Goal: Navigation & Orientation: Understand site structure

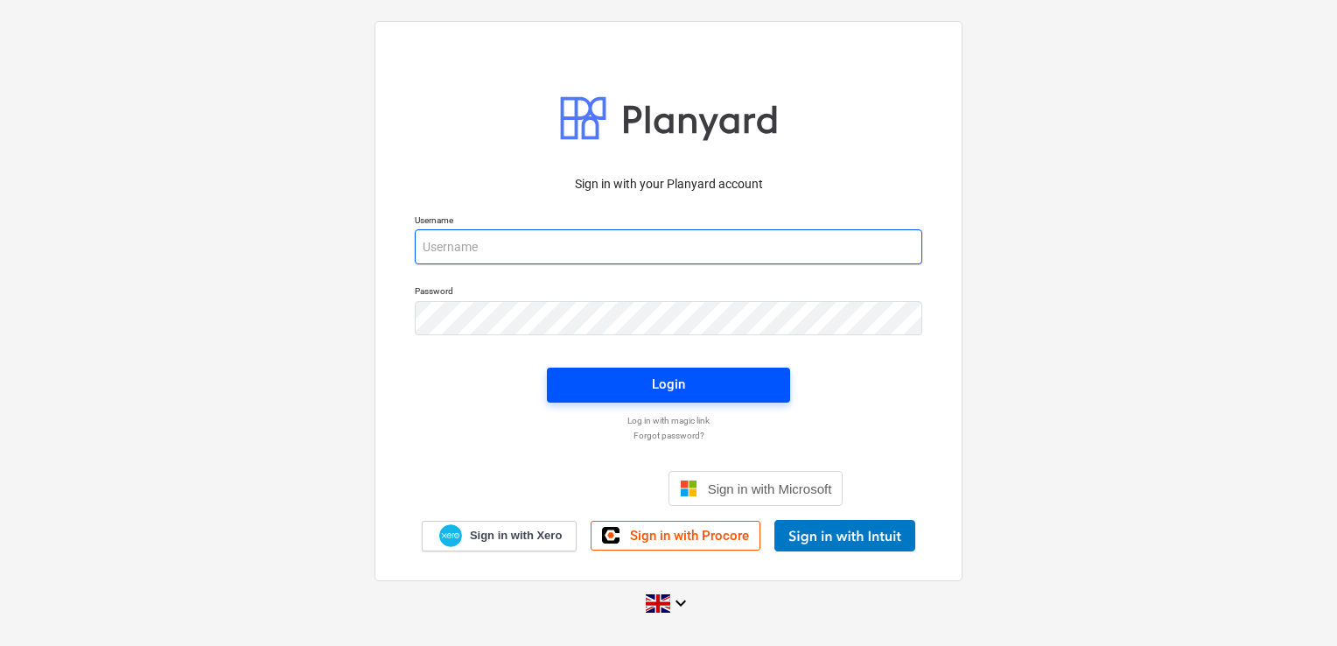
type input "[PERSON_NAME][EMAIL_ADDRESS][PERSON_NAME][DOMAIN_NAME]"
click at [655, 369] on button "Login" at bounding box center [668, 385] width 243 height 35
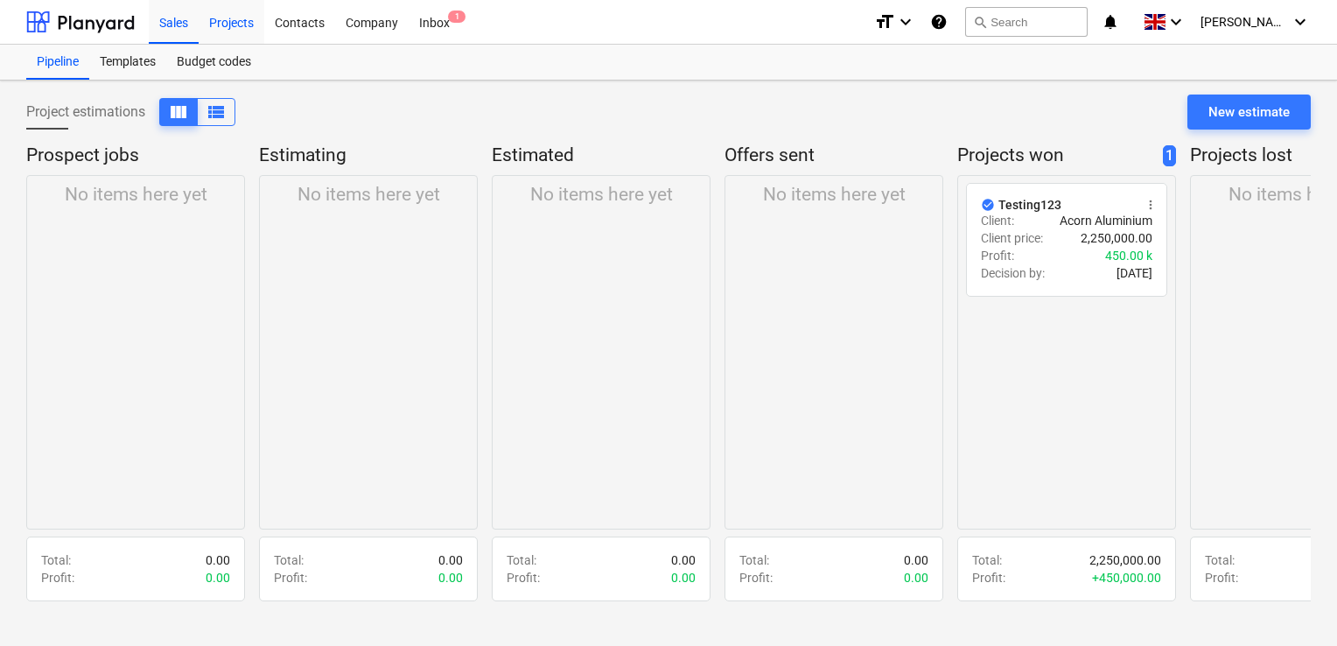
click at [219, 22] on div "Projects" at bounding box center [232, 21] width 66 height 45
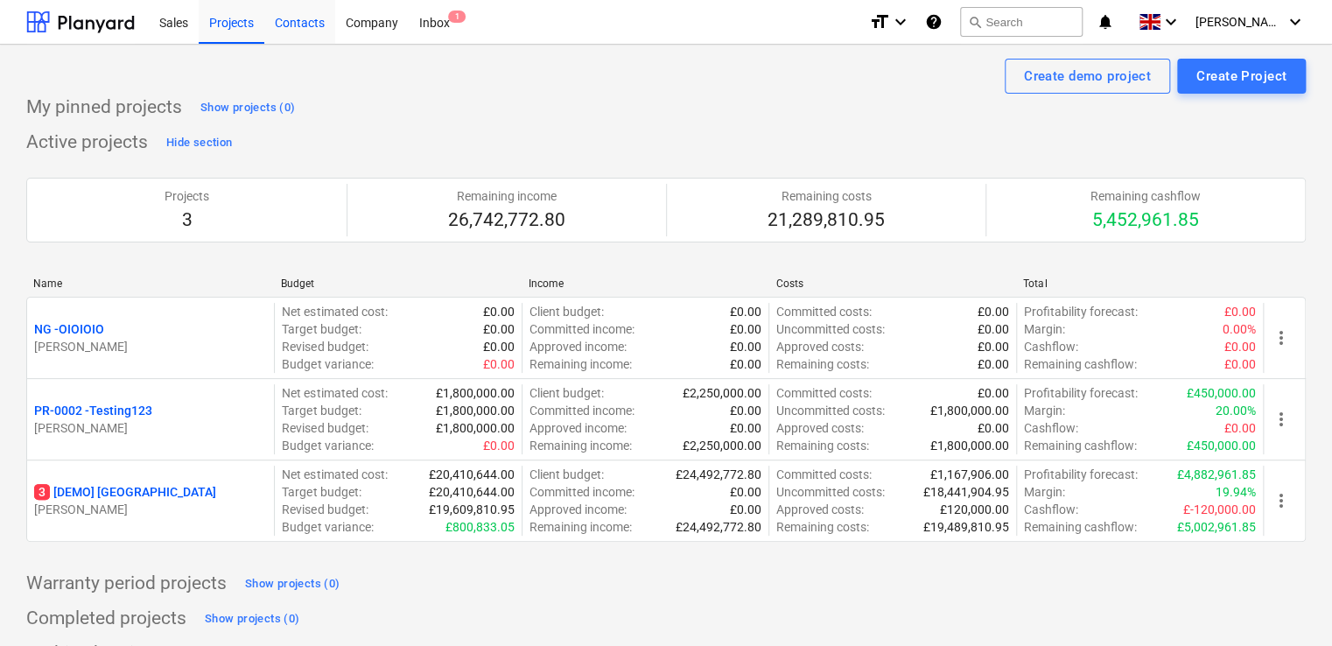
click at [295, 24] on div "Contacts" at bounding box center [299, 21] width 71 height 45
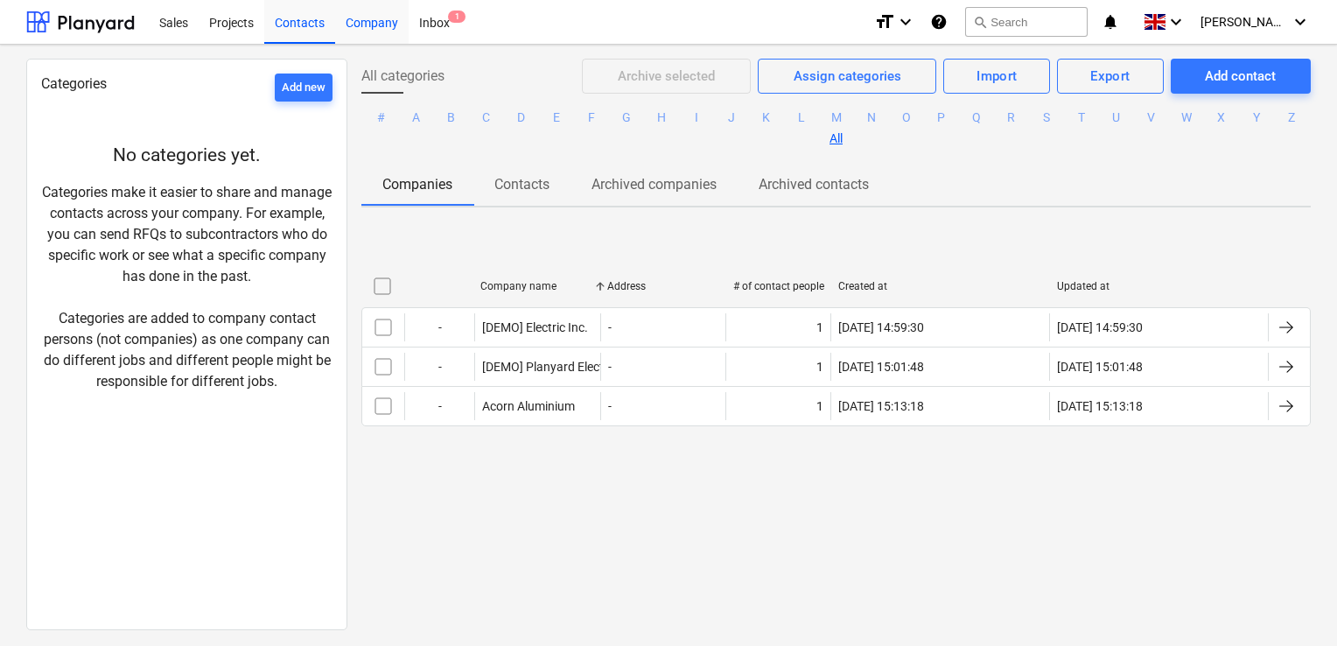
click at [353, 28] on div "Company" at bounding box center [372, 21] width 74 height 45
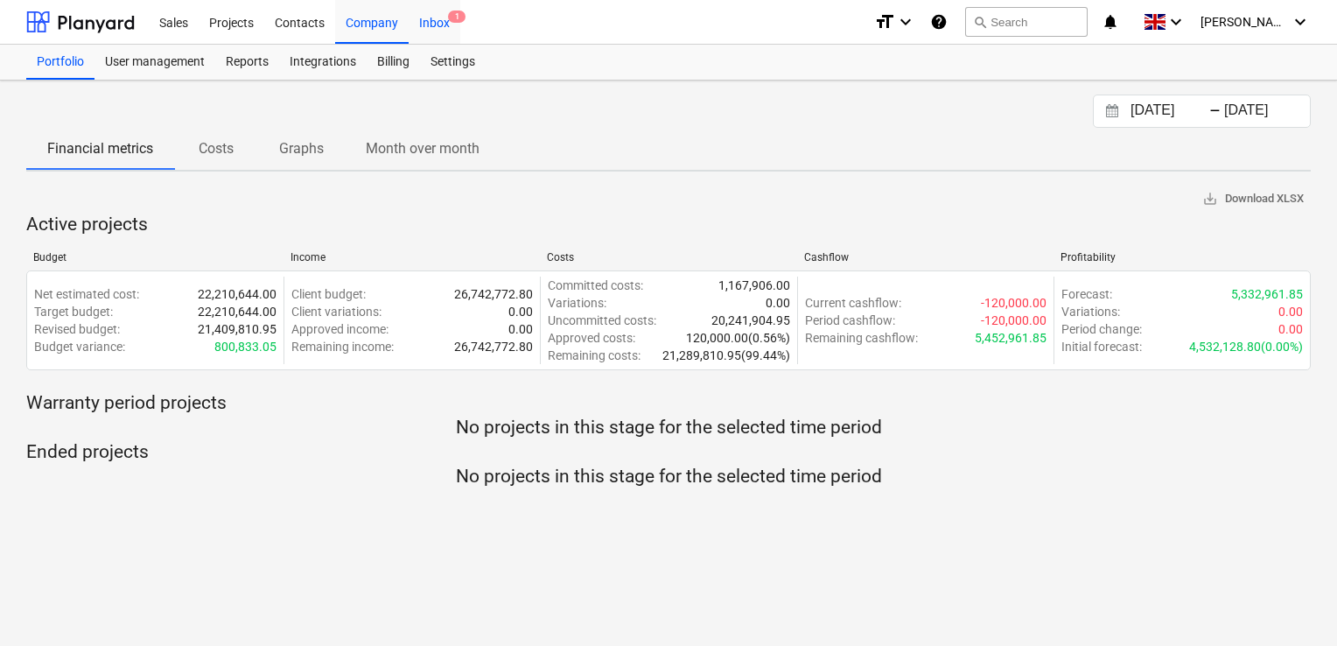
click at [432, 28] on div "Inbox 1" at bounding box center [435, 21] width 52 height 45
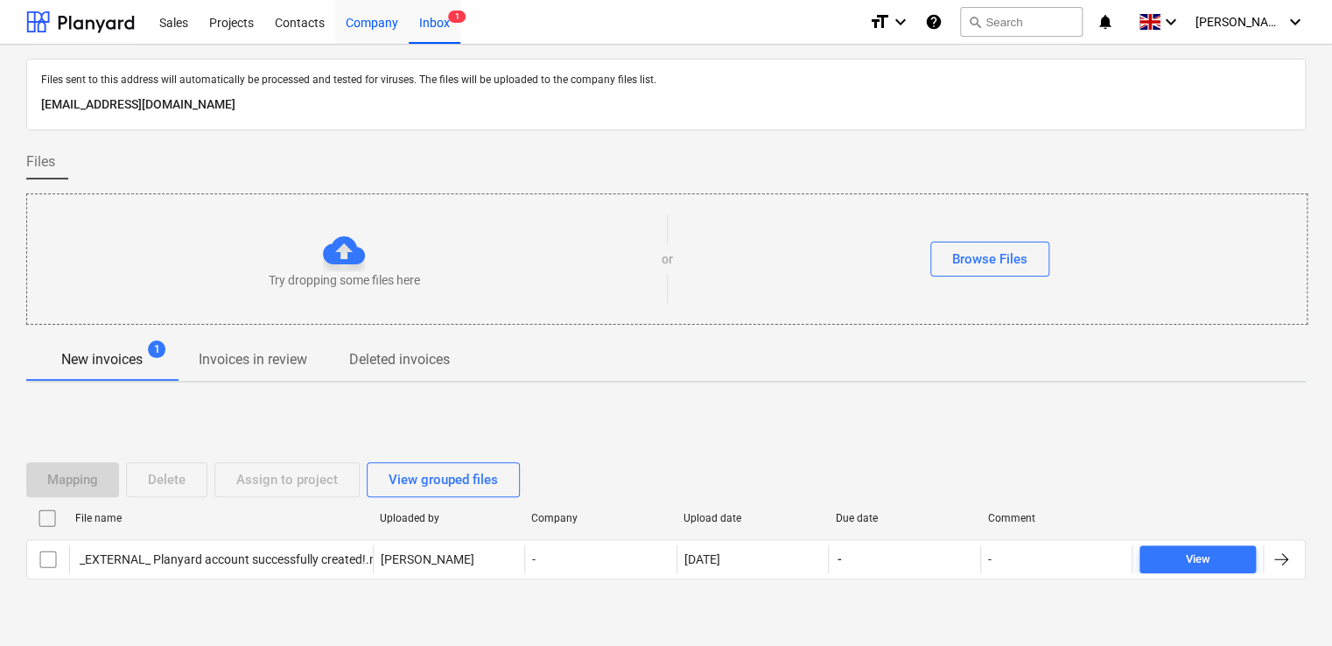
click at [375, 20] on div "Company" at bounding box center [372, 21] width 74 height 45
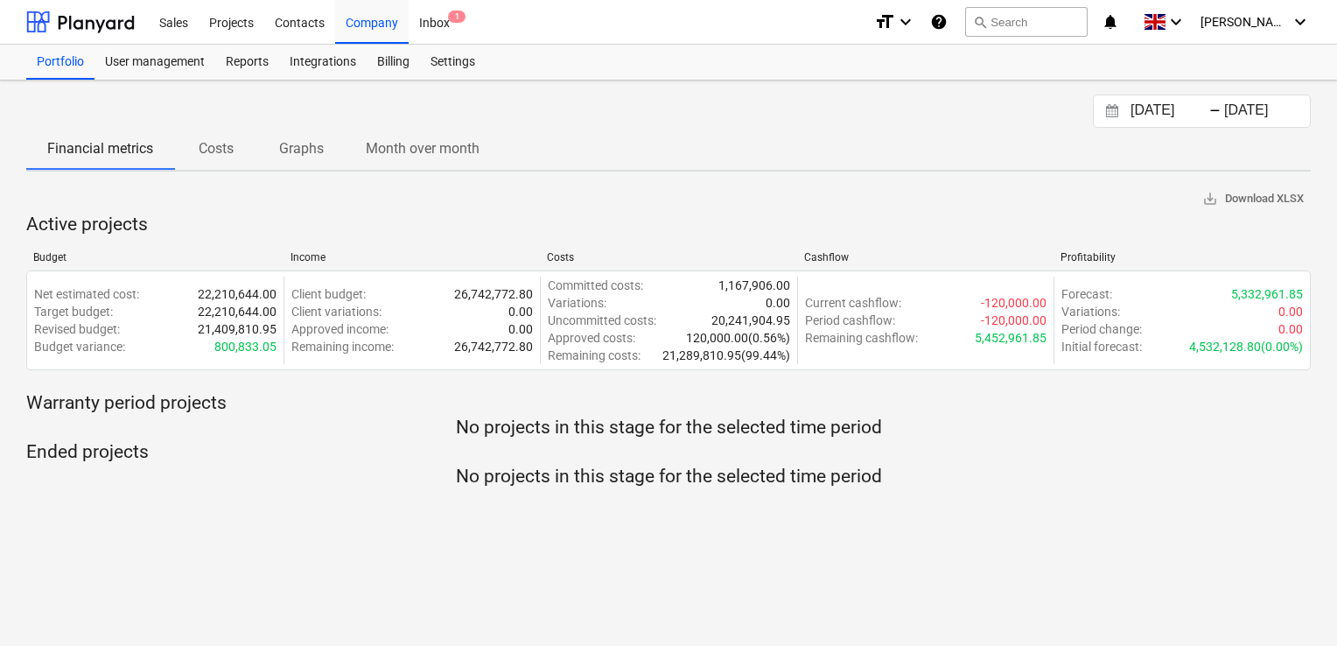
click at [235, 152] on p "Costs" at bounding box center [216, 148] width 42 height 21
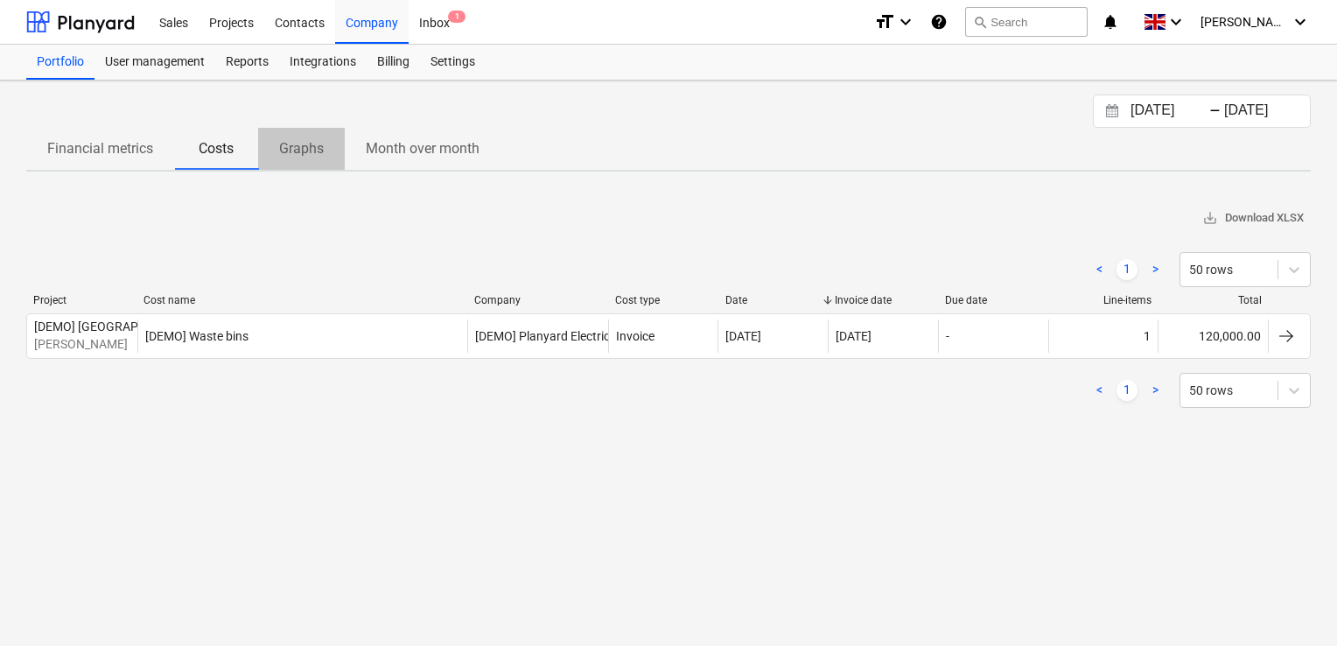
click at [326, 133] on span "Graphs" at bounding box center [301, 149] width 87 height 32
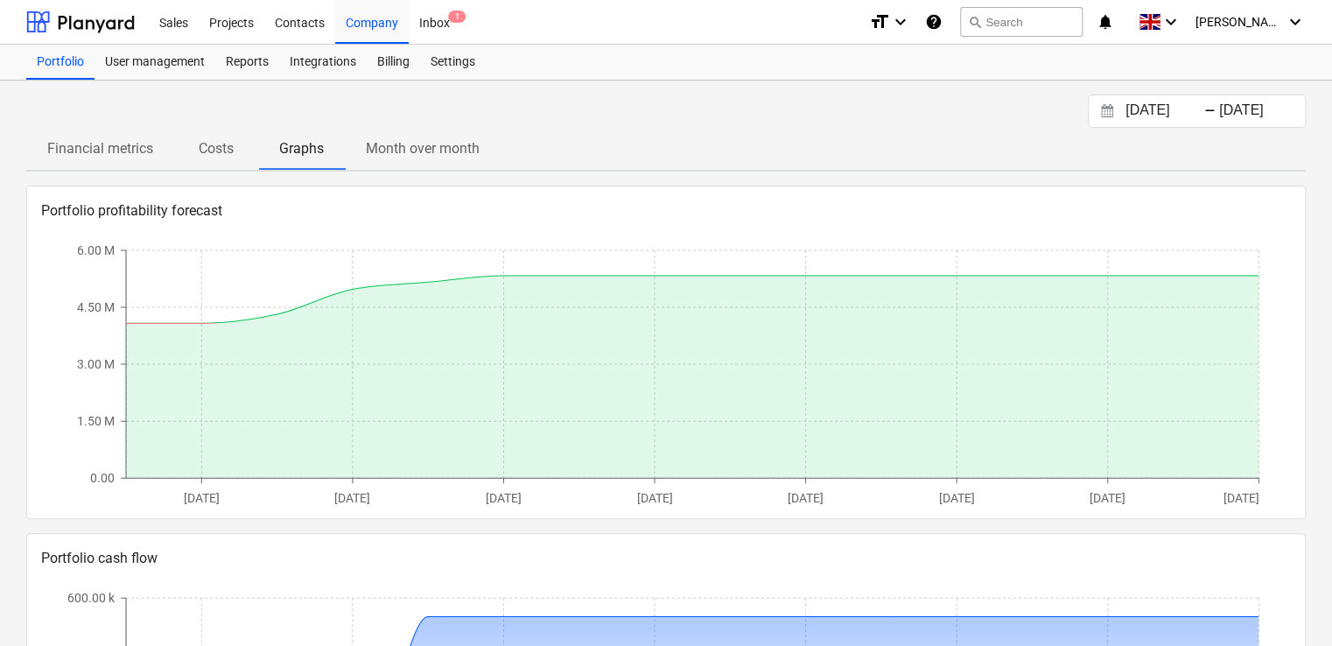
click at [412, 149] on p "Month over month" at bounding box center [423, 148] width 114 height 21
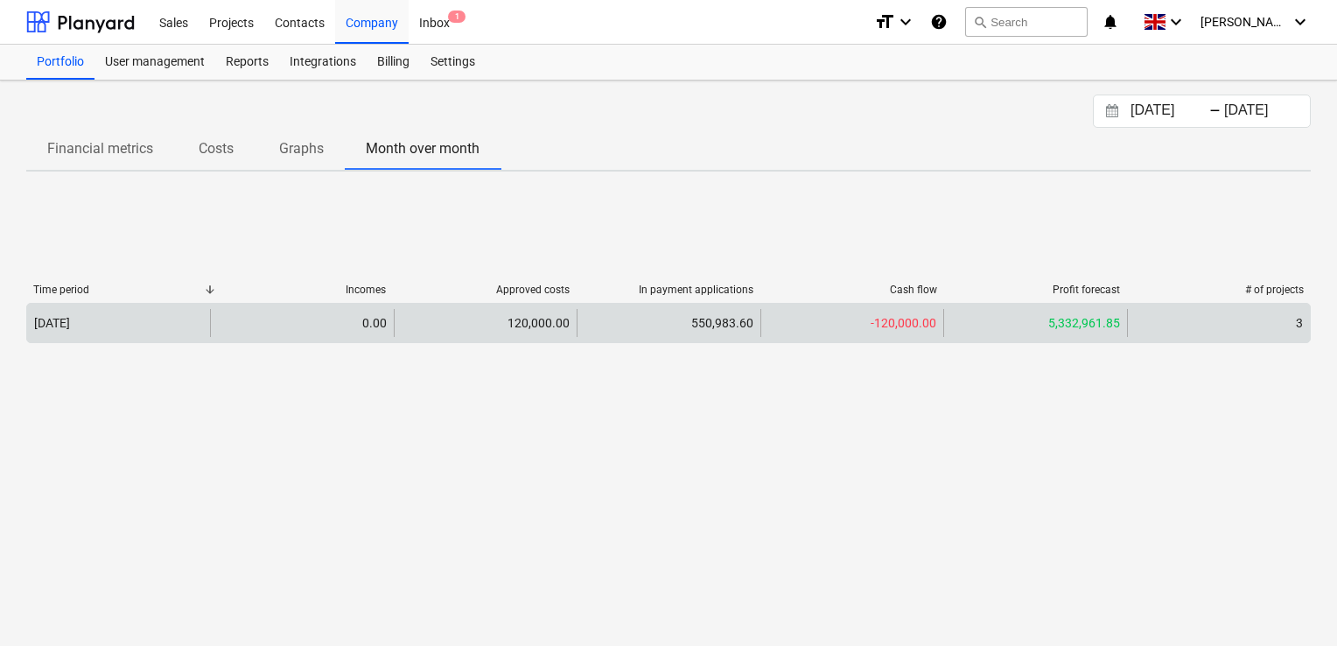
click at [1213, 314] on div "3" at bounding box center [1218, 323] width 183 height 28
click at [449, 316] on div "120,000.00" at bounding box center [485, 323] width 183 height 28
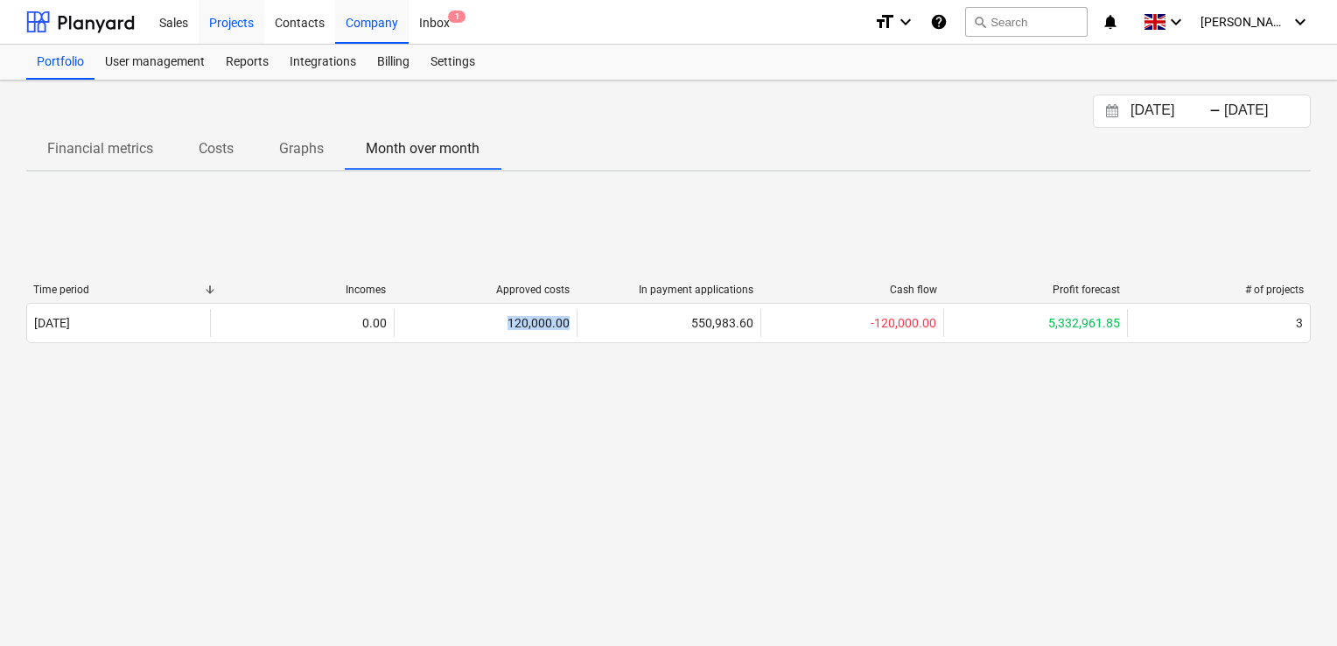
click at [230, 23] on div "Projects" at bounding box center [232, 21] width 66 height 45
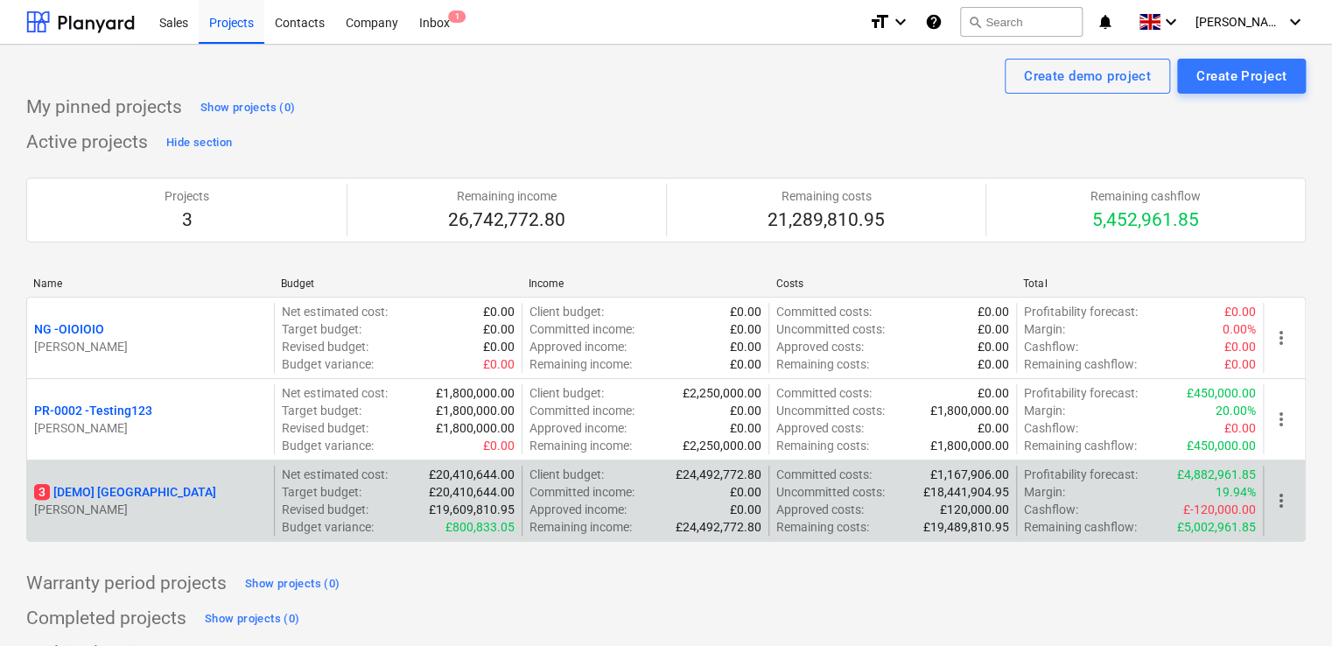
click at [184, 494] on p "3 [DEMO] [GEOGRAPHIC_DATA]" at bounding box center [125, 492] width 182 height 18
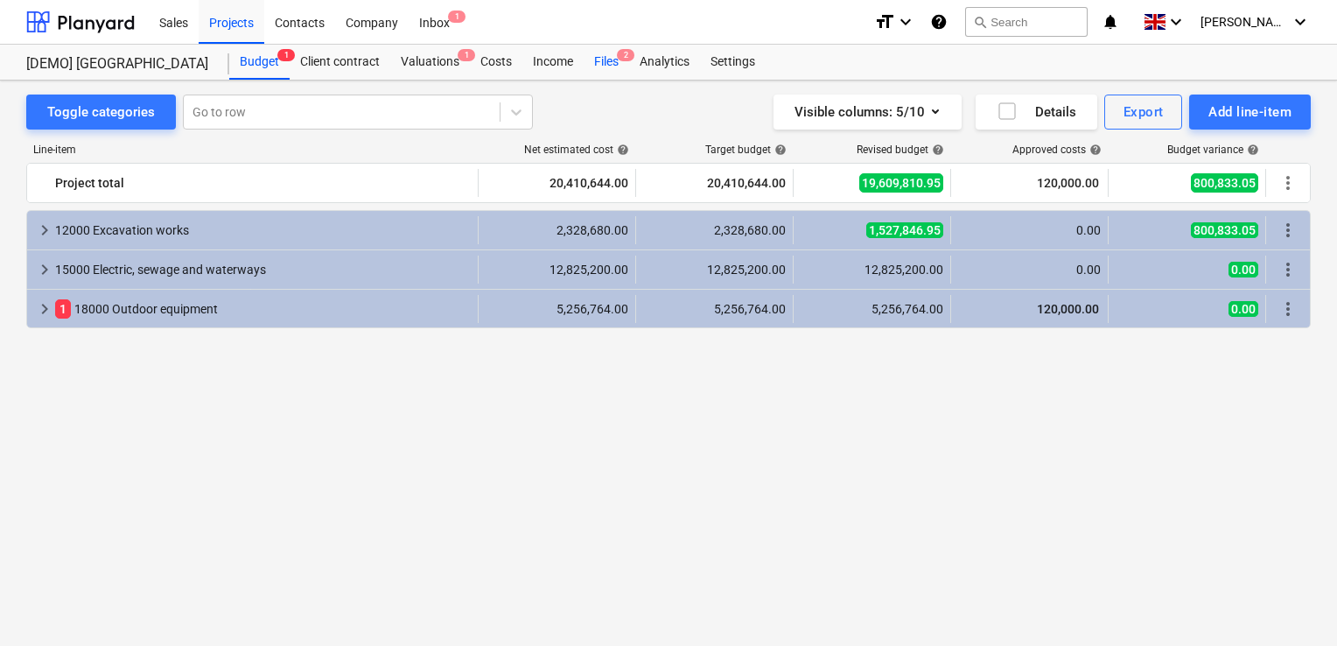
click at [605, 54] on div "Files 2" at bounding box center [607, 62] width 46 height 35
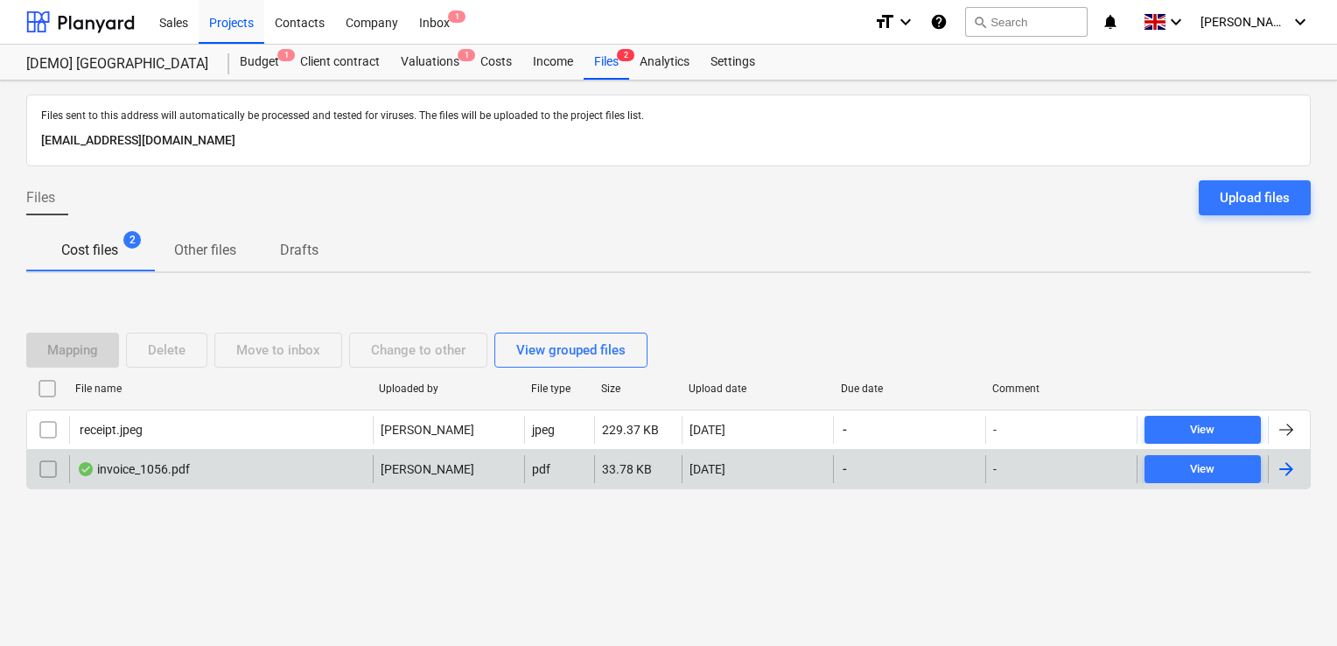
click at [144, 467] on div "invoice_1056.pdf" at bounding box center [133, 469] width 113 height 14
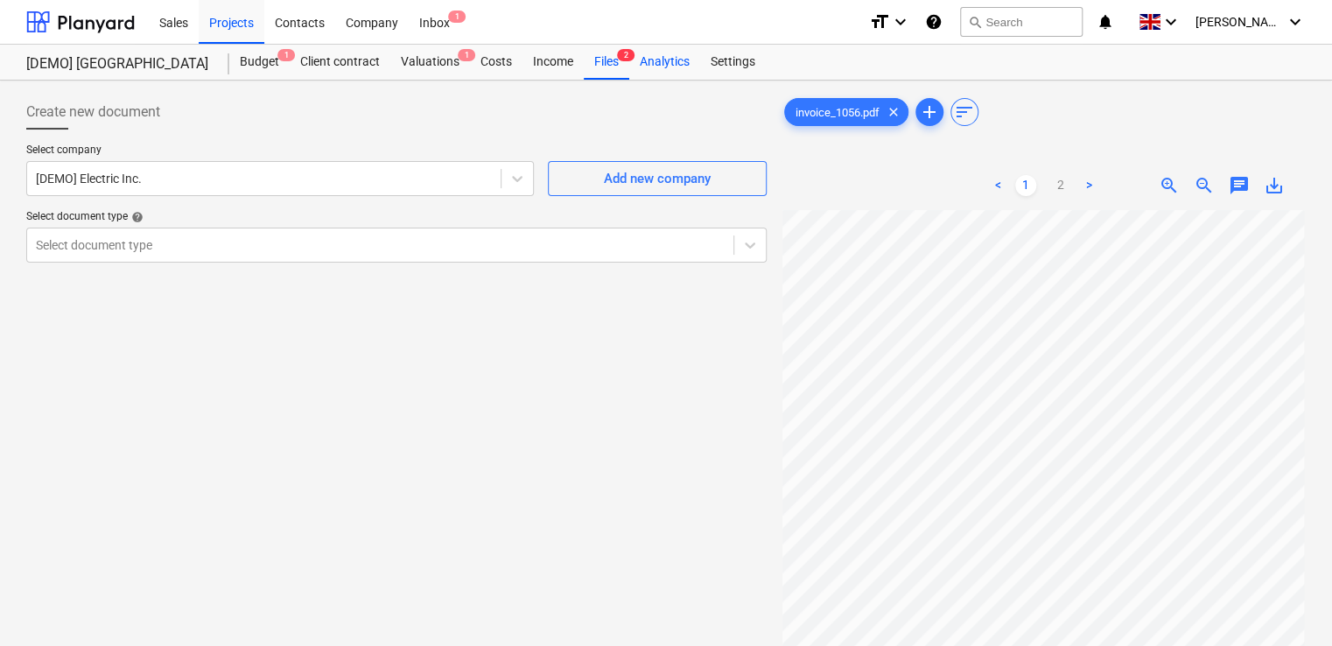
click at [668, 67] on div "Analytics" at bounding box center [664, 62] width 71 height 35
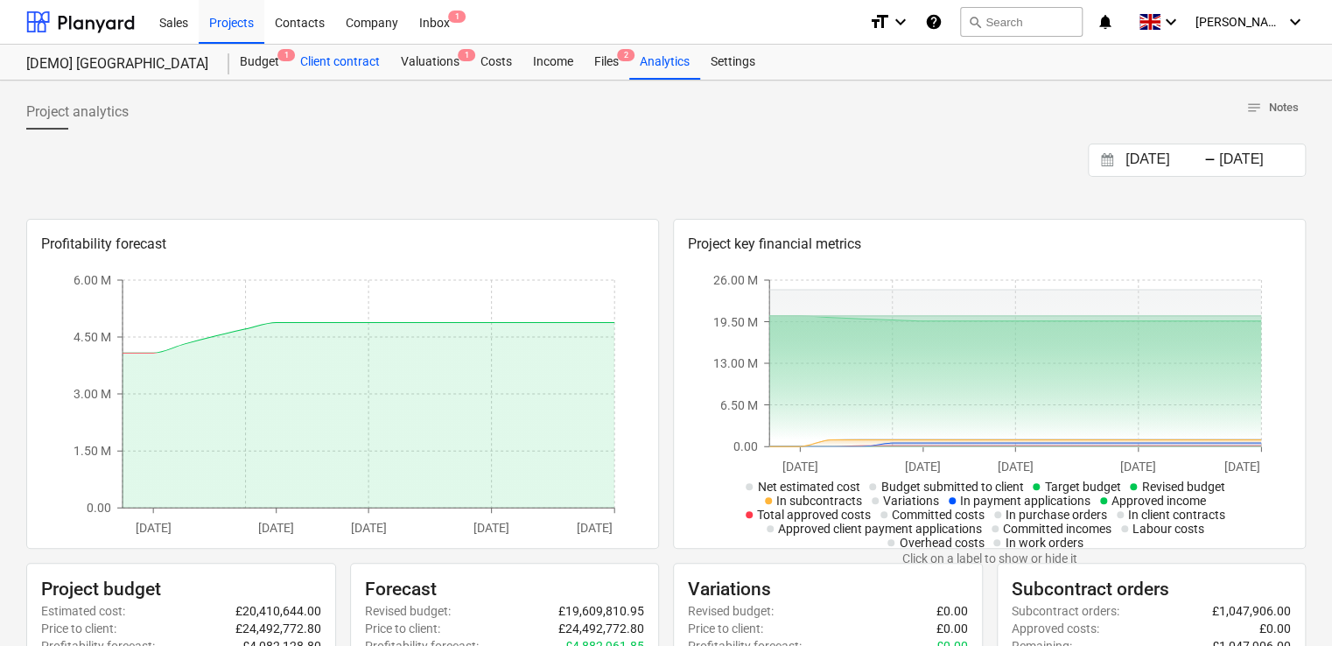
click at [375, 66] on div "Client contract" at bounding box center [340, 62] width 101 height 35
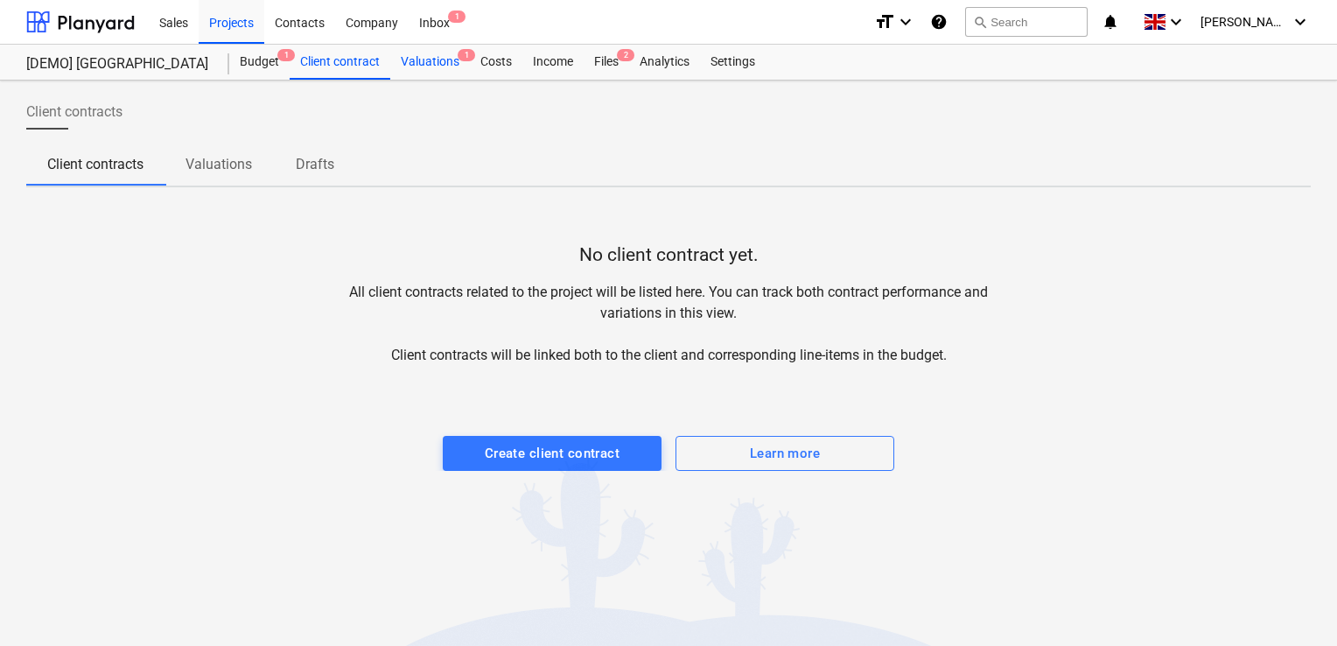
click at [447, 57] on div "Valuations 1" at bounding box center [430, 62] width 80 height 35
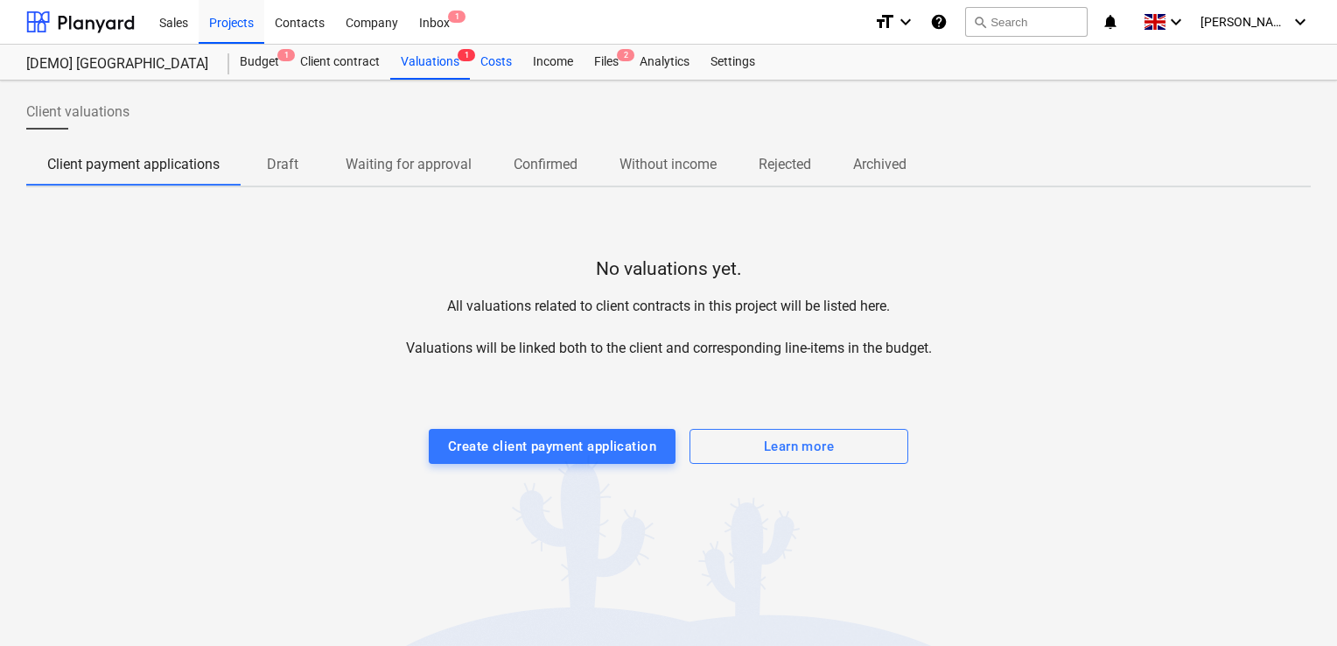
click at [486, 74] on div "Costs" at bounding box center [496, 62] width 53 height 35
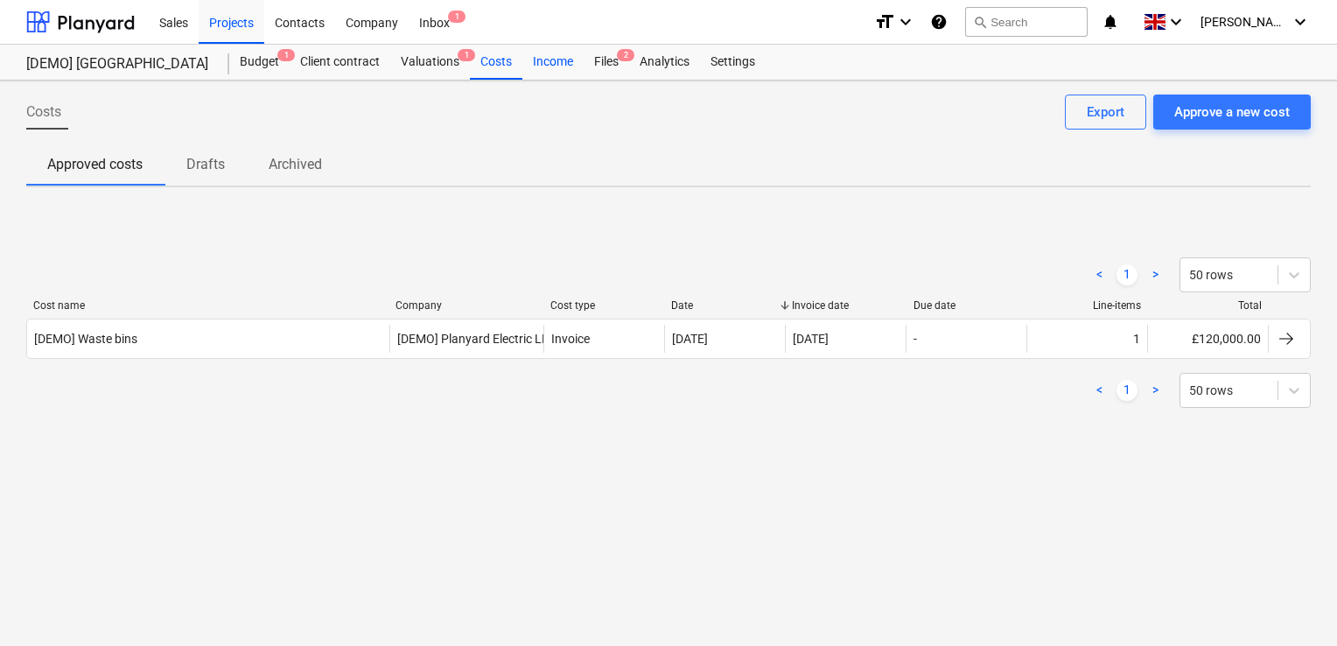
click at [564, 63] on div "Income" at bounding box center [552, 62] width 61 height 35
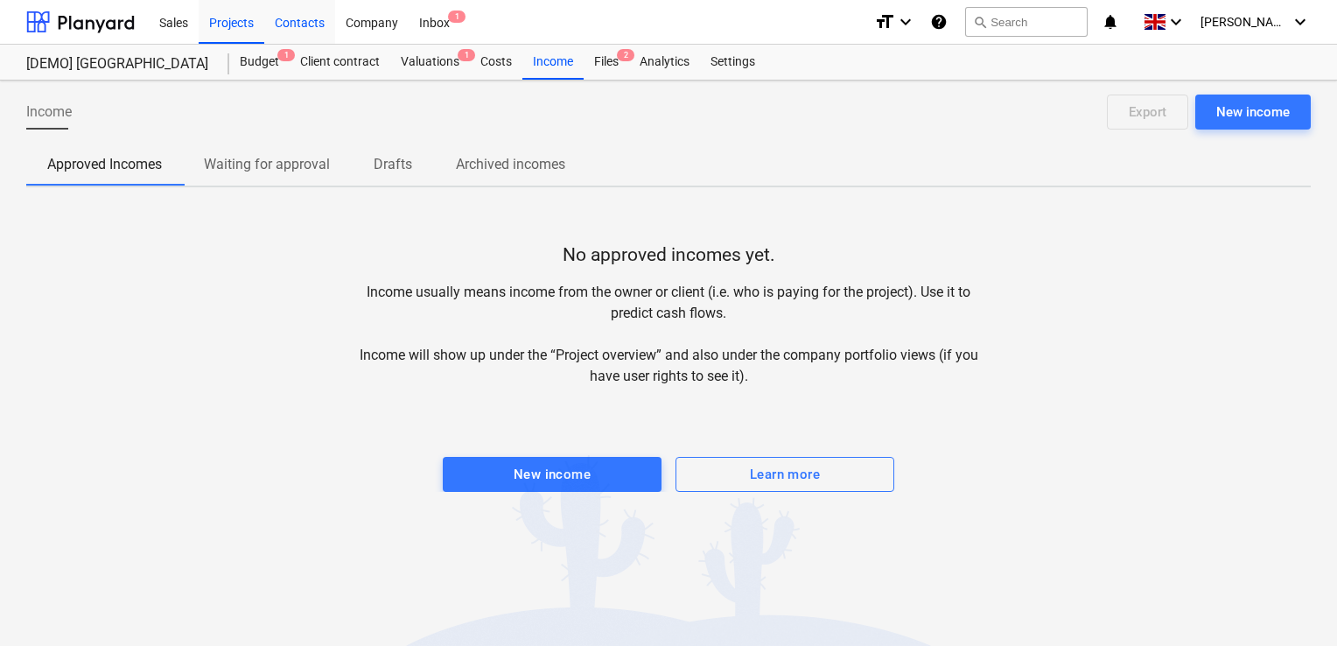
click at [308, 28] on div "Contacts" at bounding box center [299, 21] width 71 height 45
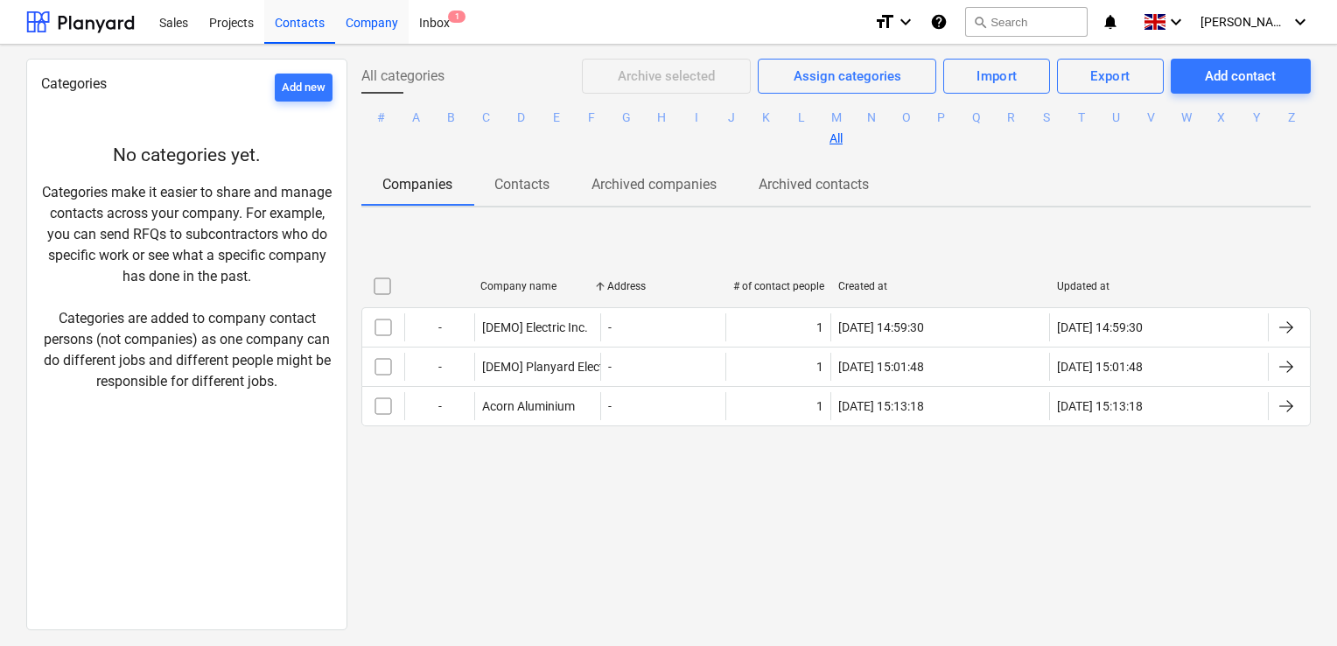
click at [378, 20] on div "Company" at bounding box center [372, 21] width 74 height 45
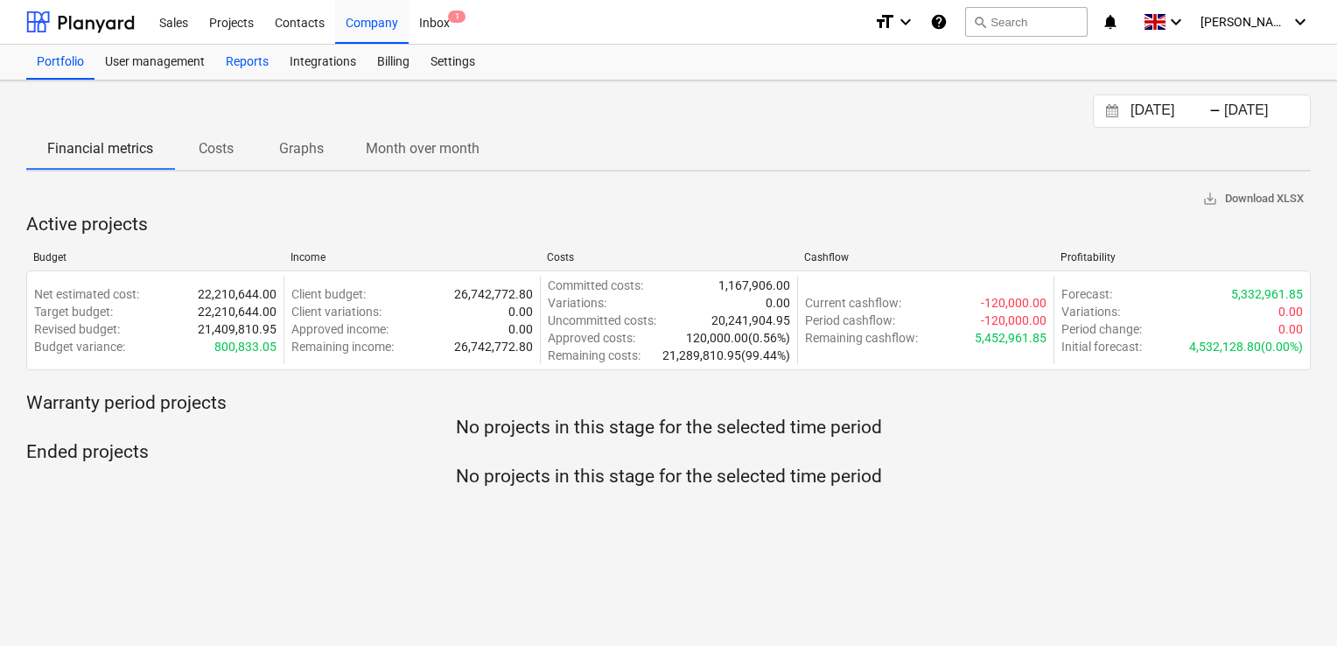
click at [239, 67] on div "Reports" at bounding box center [247, 62] width 64 height 35
